Goal: Task Accomplishment & Management: Use online tool/utility

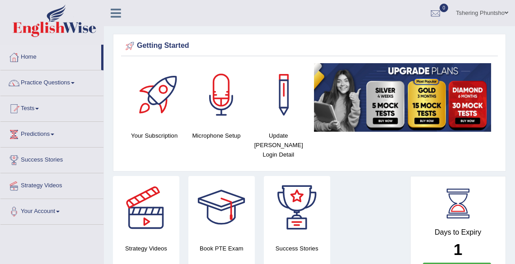
click at [472, 12] on link "Tshering Phuntsho" at bounding box center [482, 11] width 66 height 23
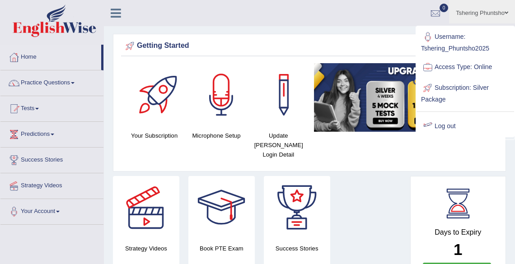
click at [376, 176] on div "Strategy Videos Book PTE Exam Success Stories" at bounding box center [259, 228] width 302 height 104
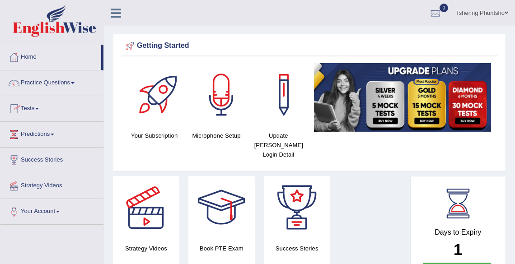
click at [39, 108] on span at bounding box center [37, 109] width 4 height 2
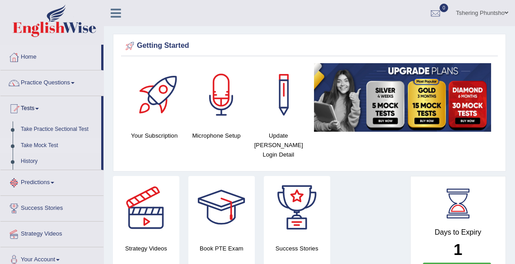
click at [46, 145] on link "Take Mock Test" at bounding box center [59, 146] width 84 height 16
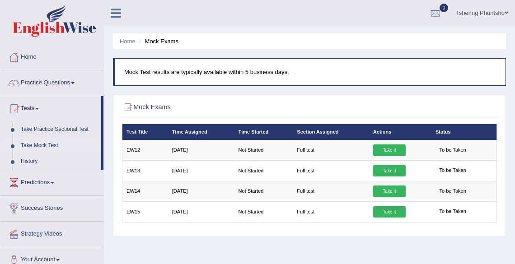
click at [471, 14] on link "Tshering Phuntsho" at bounding box center [482, 11] width 66 height 23
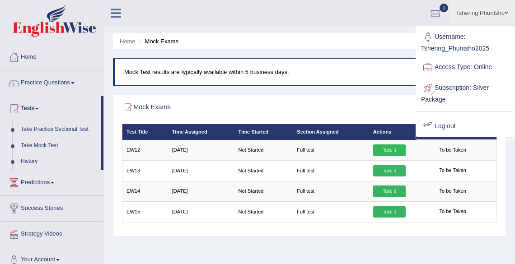
click at [443, 128] on link "Log out" at bounding box center [465, 126] width 98 height 21
